Goal: Task Accomplishment & Management: Use online tool/utility

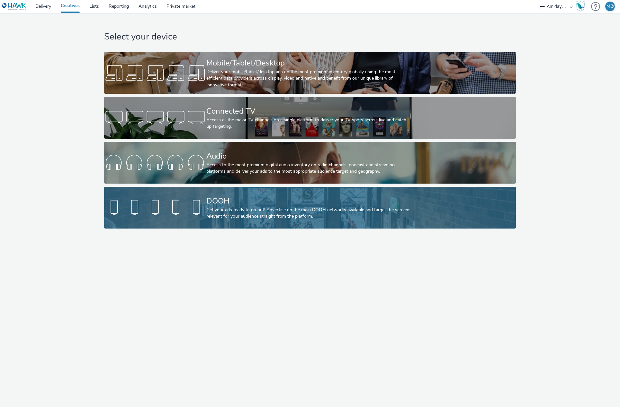
click at [236, 197] on div "DOOH" at bounding box center [308, 201] width 205 height 11
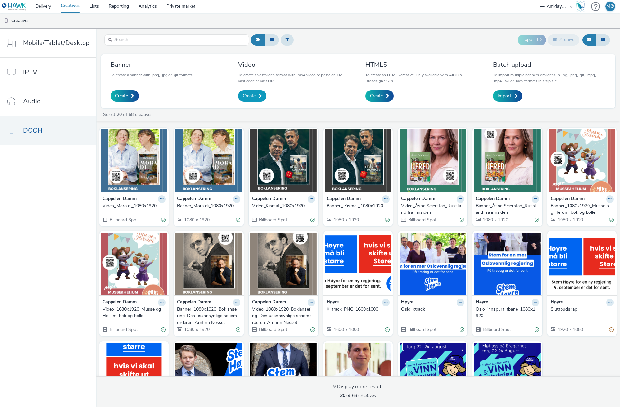
click at [258, 93] on link "Create" at bounding box center [252, 96] width 28 height 12
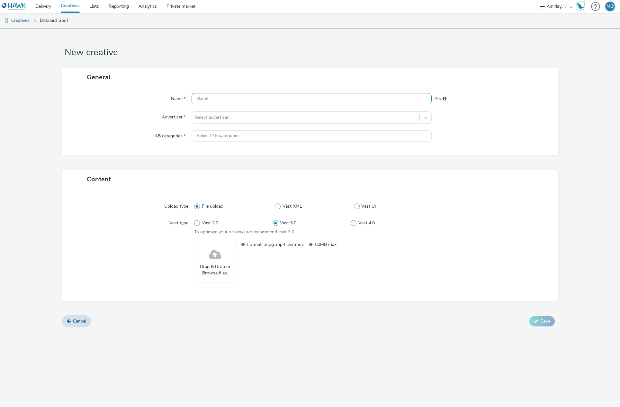
click at [224, 99] on input "text" at bounding box center [311, 98] width 240 height 11
type input "D"
drag, startPoint x: 137, startPoint y: 103, endPoint x: 191, endPoint y: 102, distance: 54.9
click at [137, 103] on div "Name *" at bounding box center [129, 99] width 123 height 12
drag, startPoint x: 252, startPoint y: 101, endPoint x: 223, endPoint y: 100, distance: 29.2
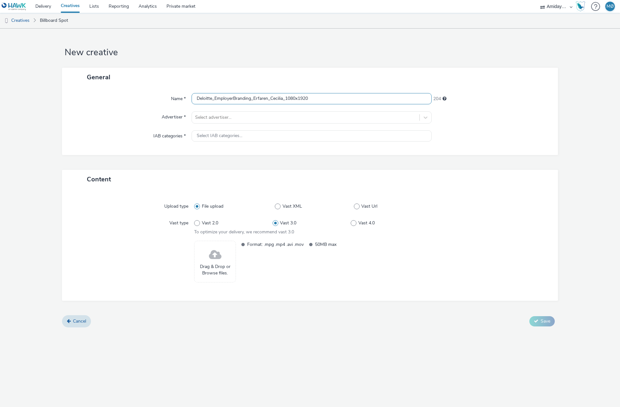
click at [223, 100] on input "Deloitte_EmployerBranding_Erfaren_Cecilia_1080x1920" at bounding box center [311, 98] width 240 height 11
type input "Deloitte_Erfaren_Cecilia_1080x1920"
click at [262, 117] on div at bounding box center [305, 118] width 221 height 8
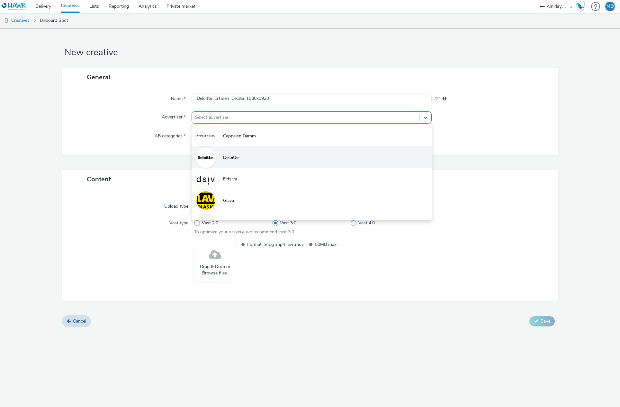
click at [248, 162] on li "Deloitte" at bounding box center [311, 157] width 240 height 22
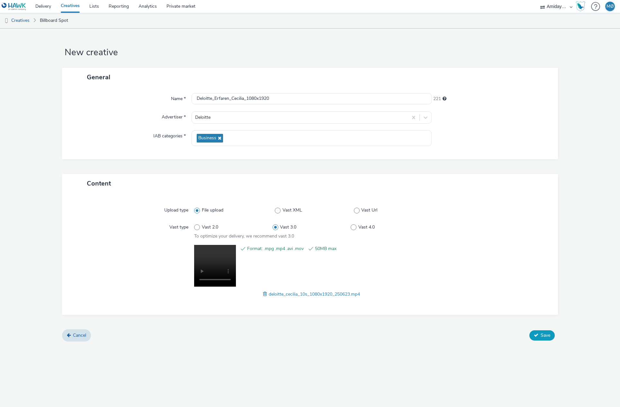
click at [545, 333] on span "Save" at bounding box center [545, 336] width 10 height 6
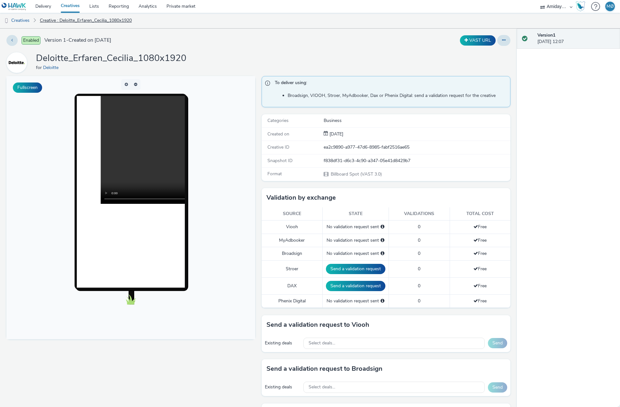
click at [79, 22] on link "Creative : Deloitte_Erfaren_Cecilia_1080x1920" at bounding box center [86, 20] width 98 height 15
click at [12, 40] on icon at bounding box center [12, 40] width 2 height 4
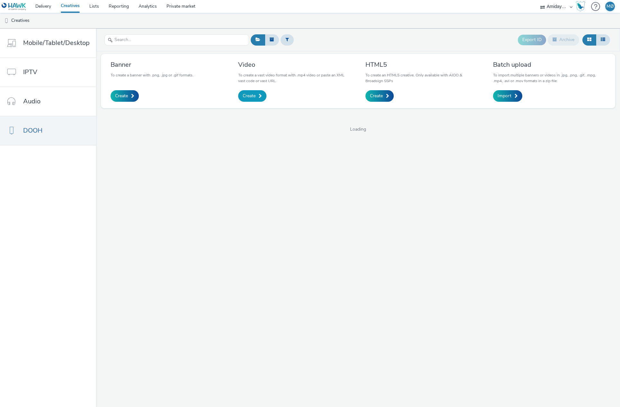
click at [259, 97] on span at bounding box center [260, 96] width 3 height 4
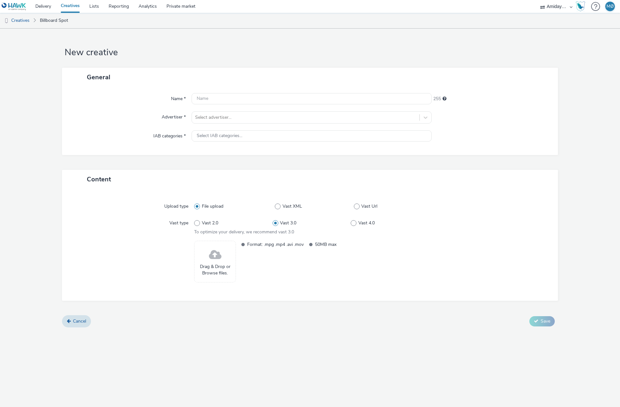
drag, startPoint x: 18, startPoint y: 22, endPoint x: 33, endPoint y: 28, distance: 16.5
click at [18, 22] on link "Creatives" at bounding box center [16, 20] width 33 height 15
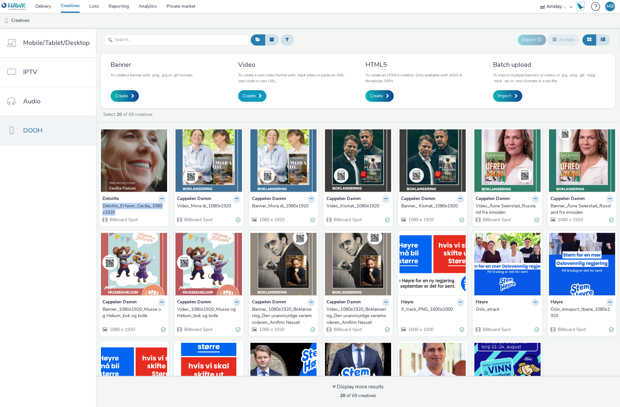
click at [255, 97] on link "Create" at bounding box center [252, 96] width 28 height 12
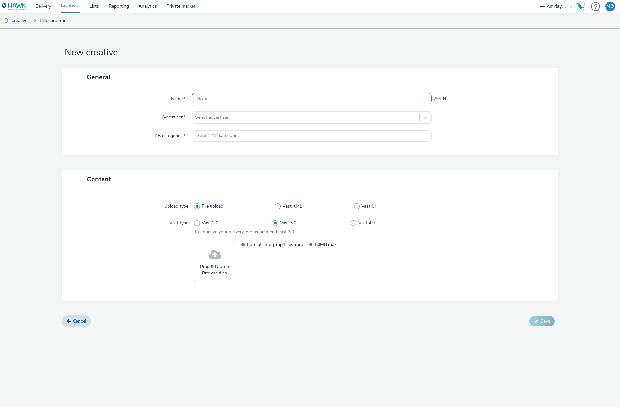
click at [206, 102] on input "text" at bounding box center [311, 98] width 240 height 11
paste input "Deloitte_Erfaren_Cecilia_1080x1920"
drag, startPoint x: 245, startPoint y: 99, endPoint x: 284, endPoint y: 98, distance: 38.2
click at [284, 98] on input "Deloitte_Erfaren_Cecilia_1080x1920" at bounding box center [311, 98] width 240 height 11
type input "Deloitte_Erfaren_Cecilia_1920x1080"
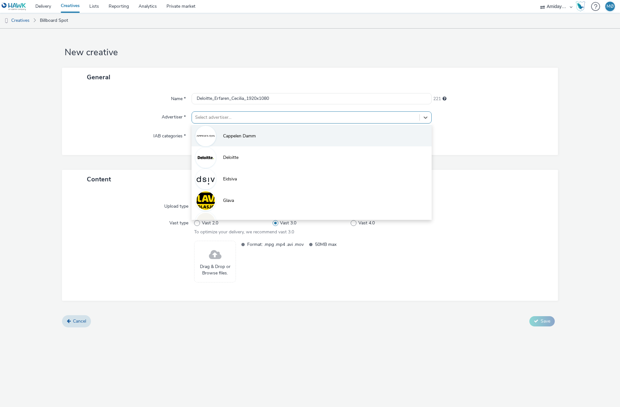
drag, startPoint x: 246, startPoint y: 121, endPoint x: 247, endPoint y: 138, distance: 16.7
click at [246, 122] on div "Select advertiser..." at bounding box center [305, 117] width 227 height 10
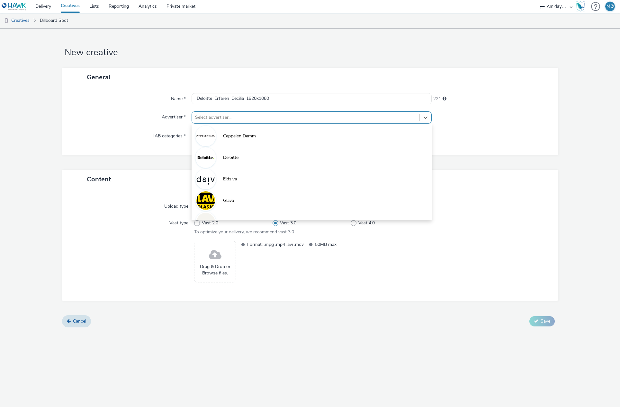
click at [243, 151] on li "Deloitte" at bounding box center [311, 157] width 240 height 22
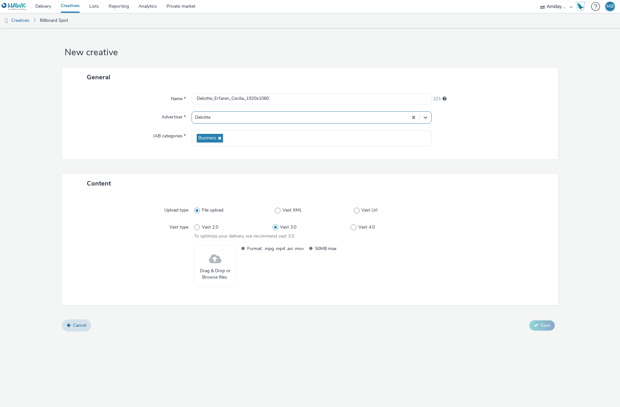
click at [243, 153] on div "Name * Deloitte_Erfaren_Cecilia_1920x1080 221 Advertiser * option Deloitte, sel…" at bounding box center [310, 123] width 496 height 73
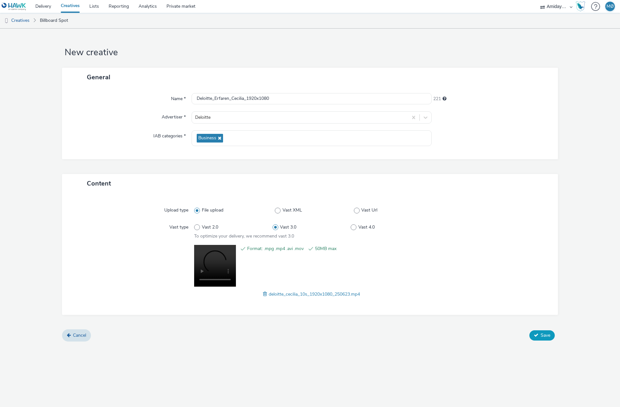
click at [545, 339] on button "Save" at bounding box center [541, 336] width 25 height 10
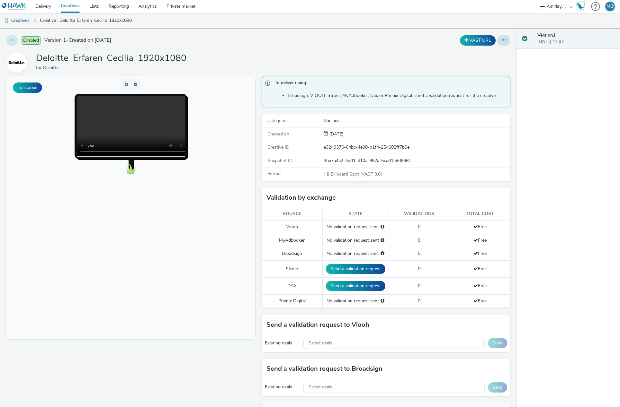
click at [9, 37] on button at bounding box center [11, 40] width 11 height 11
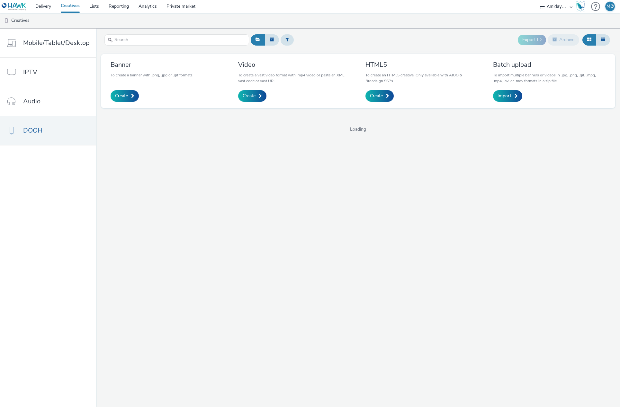
click at [235, 91] on div "Video To create a vast video format with .mp4 video or paste an XML vast code o…" at bounding box center [294, 81] width 122 height 45
click at [252, 98] on span "Create" at bounding box center [249, 96] width 13 height 6
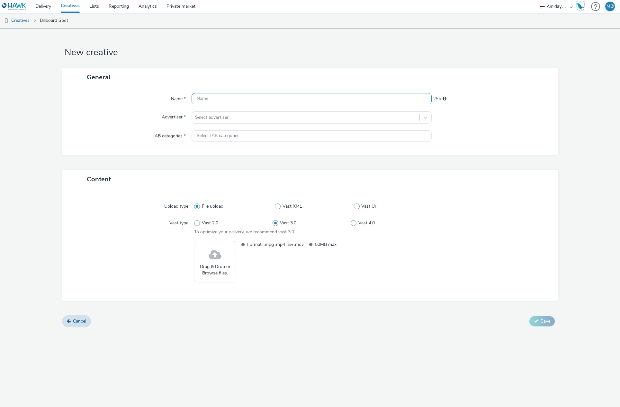
click at [201, 99] on input "text" at bounding box center [311, 98] width 240 height 11
paste input "Deloitte_Erfaren_Cecilia_1080x1920"
drag, startPoint x: 244, startPoint y: 100, endPoint x: 232, endPoint y: 101, distance: 12.2
click at [232, 101] on input "Deloitte_Erfaren_Cecilia_1080x1920" at bounding box center [311, 98] width 240 height 11
type input "Deloitte_Erfaren_Eivind_1080x1920"
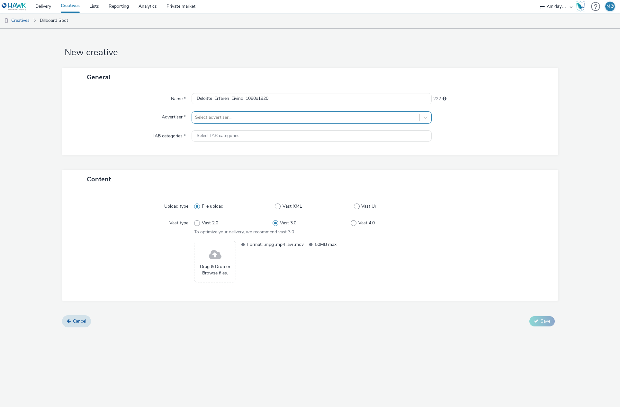
drag, startPoint x: 214, startPoint y: 117, endPoint x: 215, endPoint y: 122, distance: 5.2
click at [214, 117] on div at bounding box center [305, 118] width 221 height 8
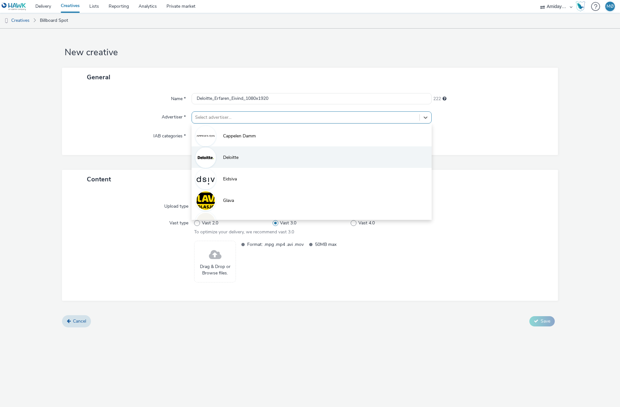
click at [229, 159] on span "Deloitte" at bounding box center [230, 158] width 15 height 6
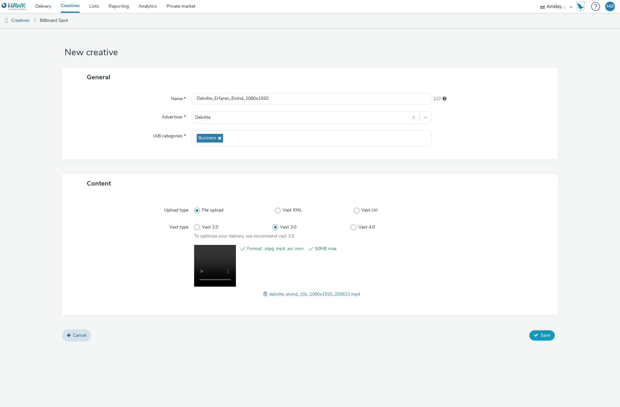
click at [542, 334] on span "Save" at bounding box center [545, 336] width 10 height 6
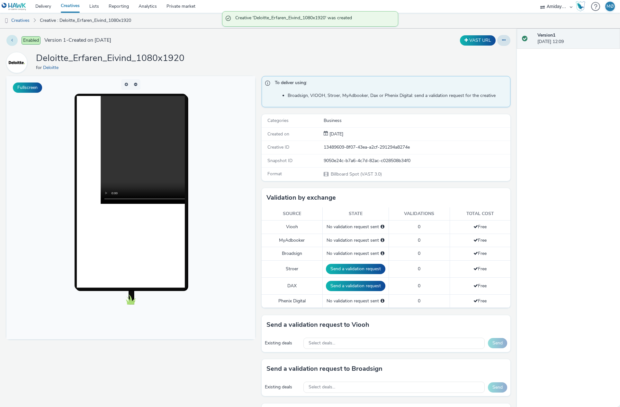
click at [12, 42] on button at bounding box center [11, 40] width 11 height 11
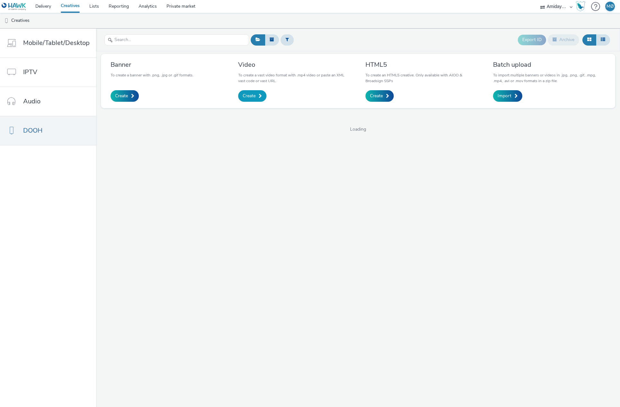
click at [256, 95] on link "Create" at bounding box center [252, 96] width 28 height 12
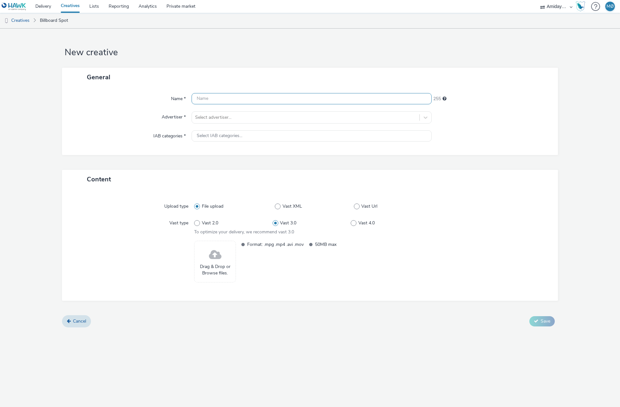
click at [221, 97] on input "text" at bounding box center [311, 98] width 240 height 11
paste input "Deloitte_Erfaren_Cecilia_1080x1920"
drag, startPoint x: 232, startPoint y: 100, endPoint x: 290, endPoint y: 99, distance: 58.8
click at [290, 99] on input "Deloitte_Erfaren_Cecilia_1080x1920" at bounding box center [311, 98] width 240 height 11
type input "Deloitte_Erfaren_Eivind_ 1920x1080"
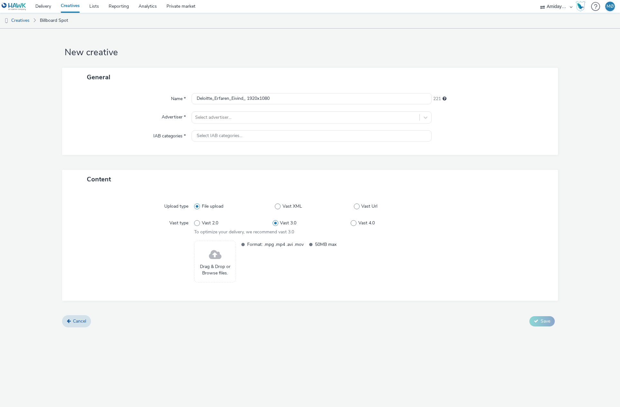
click at [279, 125] on div "Name * Deloitte_Erfaren_Eivind_ 1920x1080 221 Advertiser * Select advertiser...…" at bounding box center [310, 121] width 496 height 68
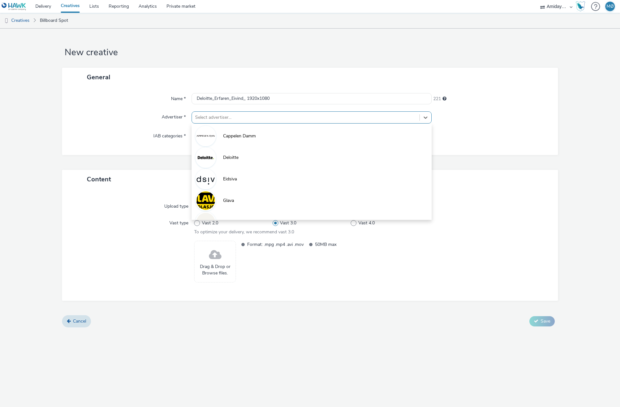
click at [276, 119] on div at bounding box center [305, 118] width 221 height 8
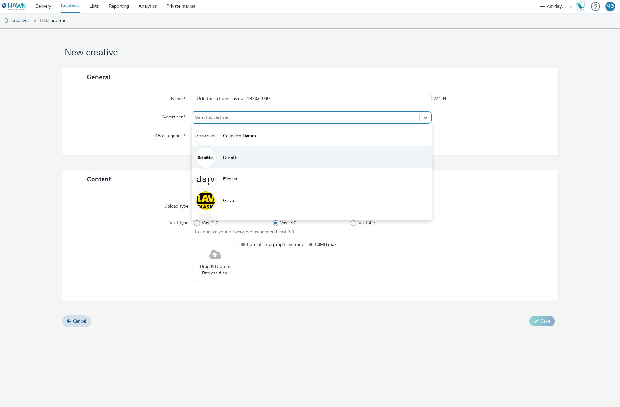
click at [256, 153] on li "Deloitte" at bounding box center [311, 157] width 240 height 22
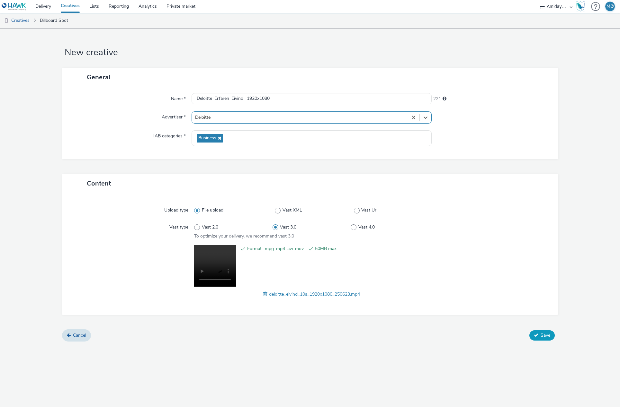
click at [544, 334] on span "Save" at bounding box center [545, 336] width 10 height 6
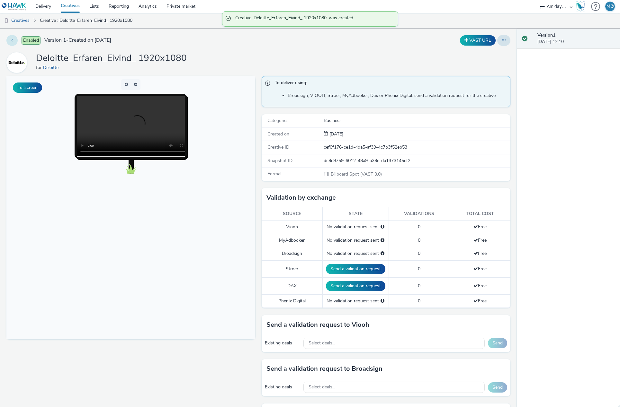
click at [14, 35] on button at bounding box center [11, 40] width 11 height 11
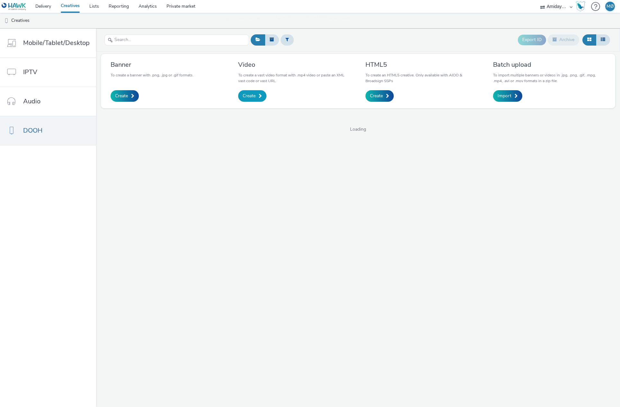
click at [251, 96] on span "Create" at bounding box center [249, 96] width 13 height 6
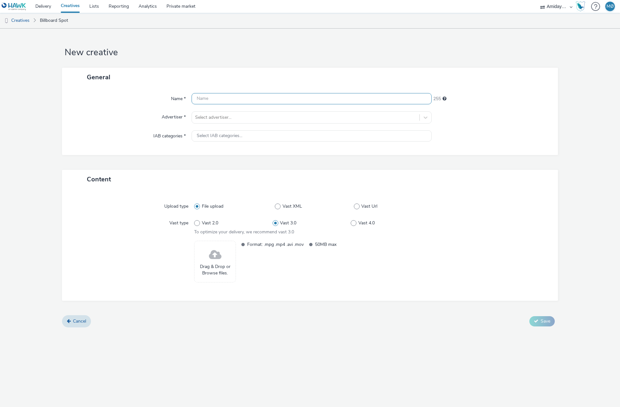
click at [208, 99] on input "text" at bounding box center [311, 98] width 240 height 11
paste input "Deloitte_Erfaren_Cecilia_1080x1920"
drag, startPoint x: 230, startPoint y: 99, endPoint x: 244, endPoint y: 99, distance: 13.8
click at [244, 99] on input "Deloitte_Erfaren_Cecilia_1080x1920" at bounding box center [311, 98] width 240 height 11
drag, startPoint x: 244, startPoint y: 99, endPoint x: 232, endPoint y: 100, distance: 12.6
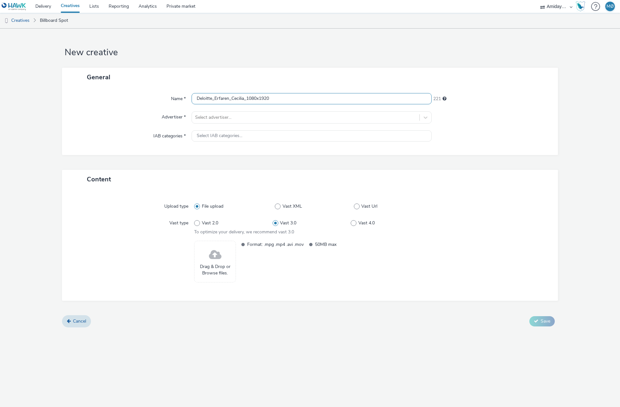
click at [232, 100] on input "Deloitte_Erfaren_Cecilia_1080x1920" at bounding box center [311, 98] width 240 height 11
type input "Deloitte_Erfaren_Zairah_1080x1920"
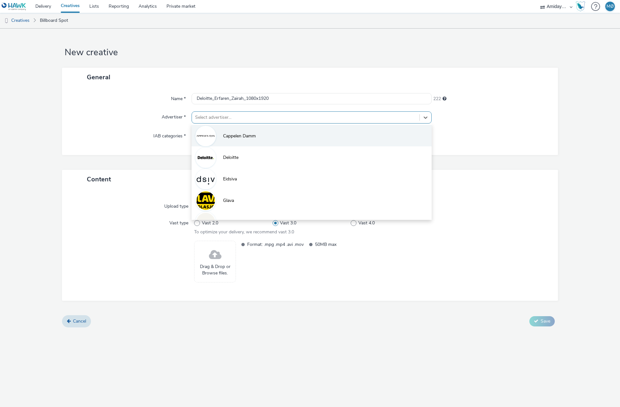
drag, startPoint x: 227, startPoint y: 120, endPoint x: 215, endPoint y: 134, distance: 18.2
click at [227, 120] on div at bounding box center [305, 118] width 221 height 8
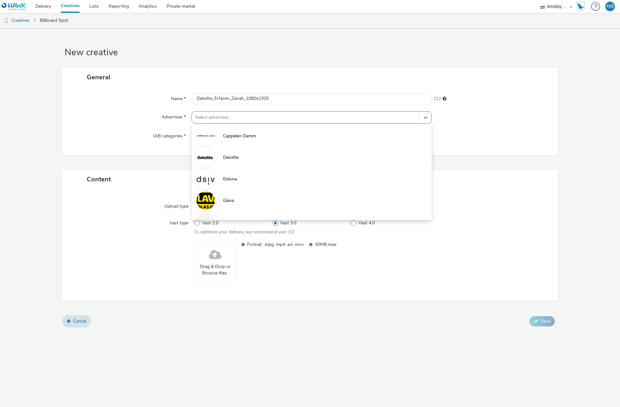
click at [223, 162] on li "Deloitte" at bounding box center [311, 157] width 240 height 22
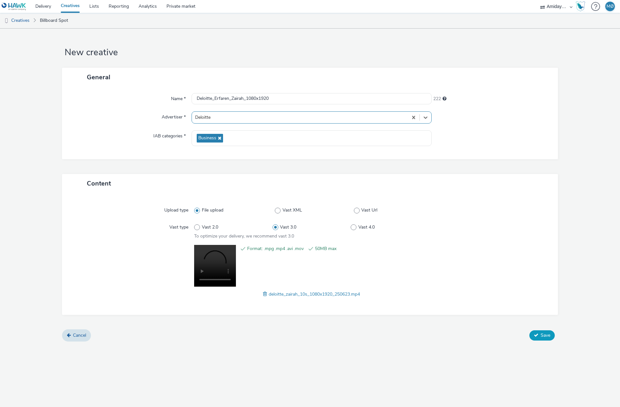
click at [536, 331] on button "Save" at bounding box center [541, 336] width 25 height 10
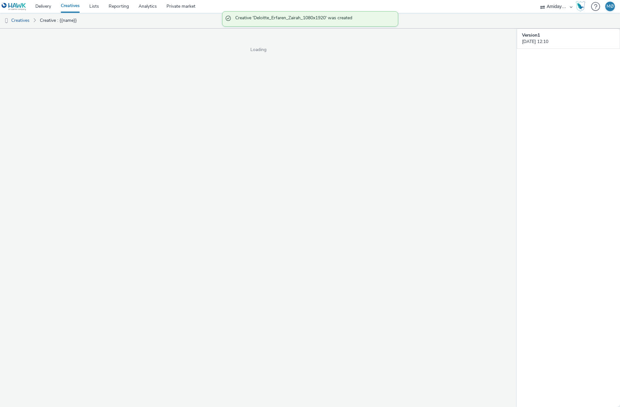
click at [538, 336] on div "Version 1 [DATE] 12:10" at bounding box center [568, 218] width 103 height 379
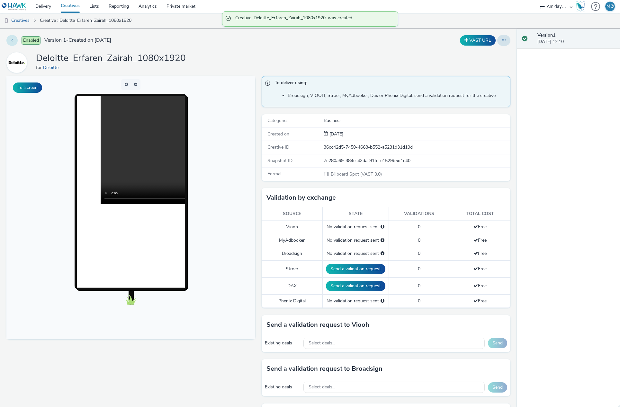
click at [17, 41] on button at bounding box center [11, 40] width 11 height 11
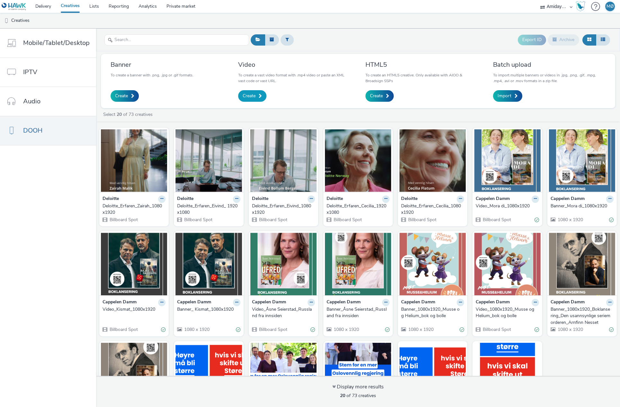
click at [254, 98] on span "Create" at bounding box center [249, 96] width 13 height 6
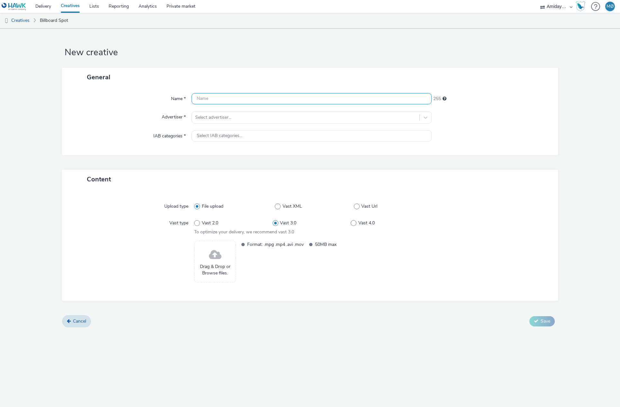
click at [260, 99] on input "text" at bounding box center [311, 98] width 240 height 11
paste input "Deloitte_Erfaren_Cecilia_1080x1920"
drag, startPoint x: 231, startPoint y: 100, endPoint x: 324, endPoint y: 108, distance: 93.1
click at [324, 108] on div "Name * Deloitte_Erfaren_Cecilia_1080x1920 221 Advertiser * Select advertiser...…" at bounding box center [310, 121] width 496 height 68
type input "Deloitte_Erfaren_Zairah_1920x1080"
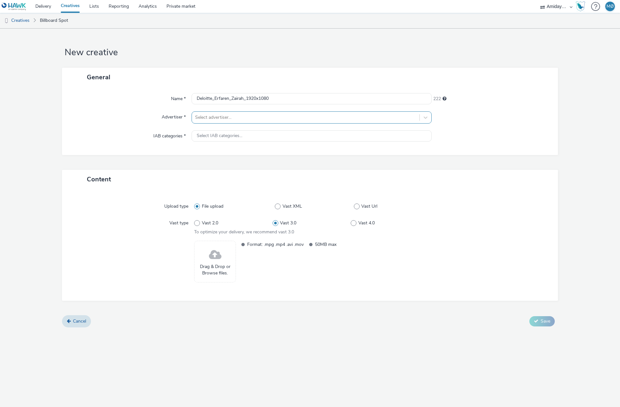
drag, startPoint x: 311, startPoint y: 116, endPoint x: 304, endPoint y: 122, distance: 9.3
click at [310, 117] on div at bounding box center [305, 118] width 221 height 8
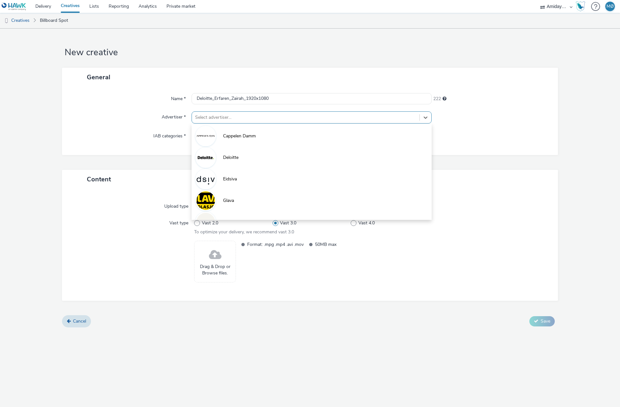
click at [273, 158] on li "Deloitte" at bounding box center [311, 157] width 240 height 22
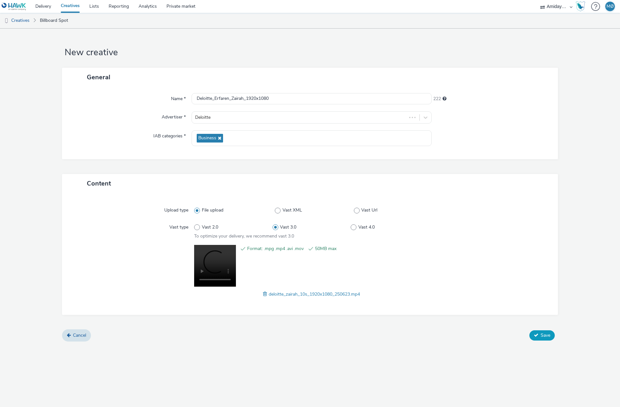
click at [539, 340] on button "Save" at bounding box center [541, 336] width 25 height 10
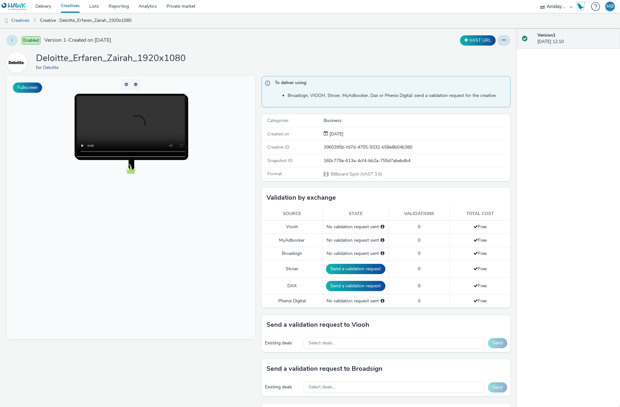
click at [10, 39] on button at bounding box center [11, 40] width 11 height 11
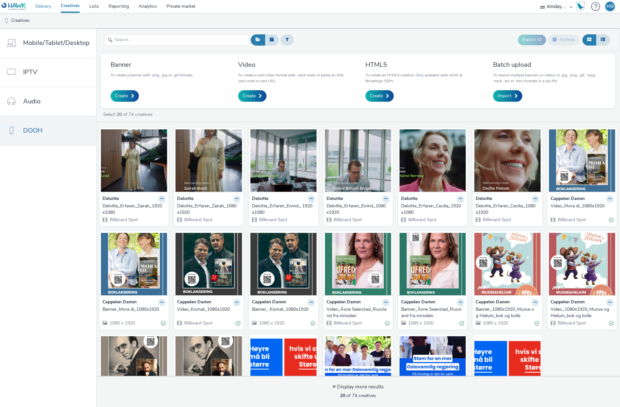
click at [47, 4] on link "Delivery" at bounding box center [43, 6] width 25 height 13
